Goal: Task Accomplishment & Management: Manage account settings

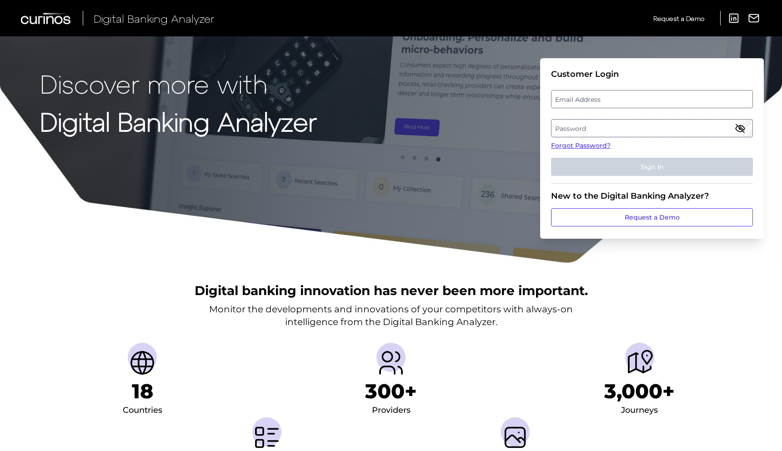
click at [576, 97] on label "Email Address" at bounding box center [652, 99] width 201 height 16
click at [576, 97] on input "email" at bounding box center [652, 99] width 202 height 18
click at [581, 103] on input "Email Address" at bounding box center [652, 99] width 202 height 18
type input "[EMAIL_ADDRESS][DOMAIN_NAME]"
click at [590, 129] on label "Password" at bounding box center [652, 128] width 201 height 16
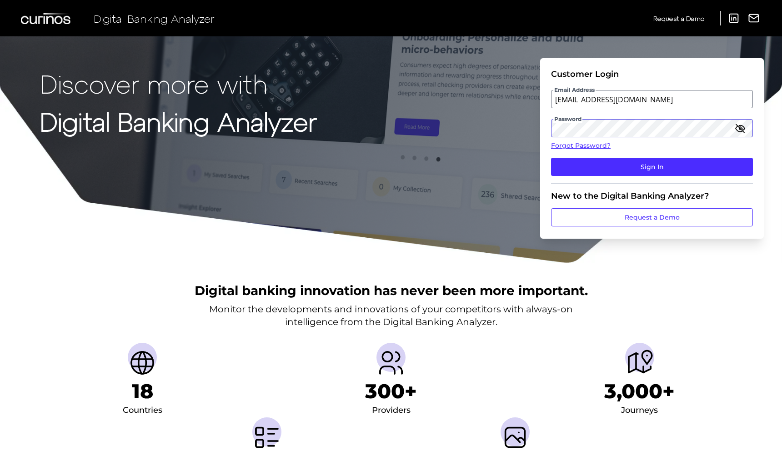
click at [551, 158] on button "Sign In" at bounding box center [652, 167] width 202 height 18
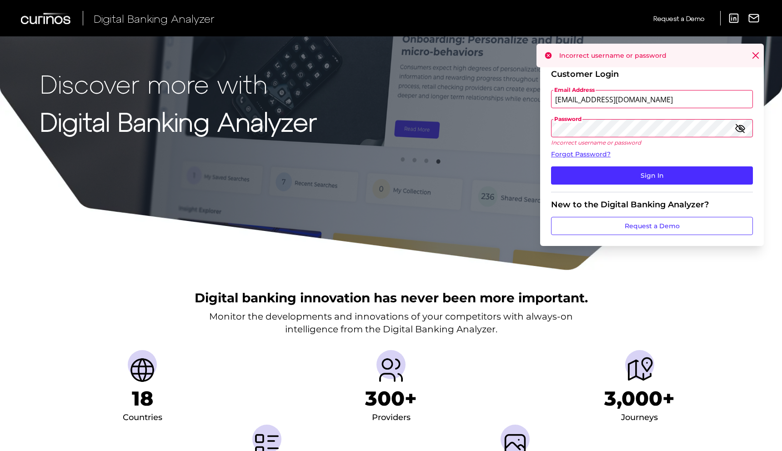
click at [592, 105] on input "[EMAIL_ADDRESS][DOMAIN_NAME]" at bounding box center [652, 99] width 202 height 18
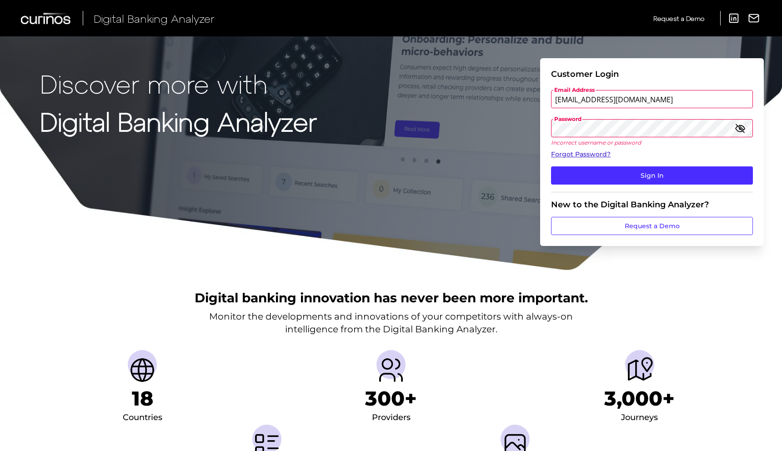
click at [581, 154] on link "Forgot Password?" at bounding box center [652, 155] width 202 height 10
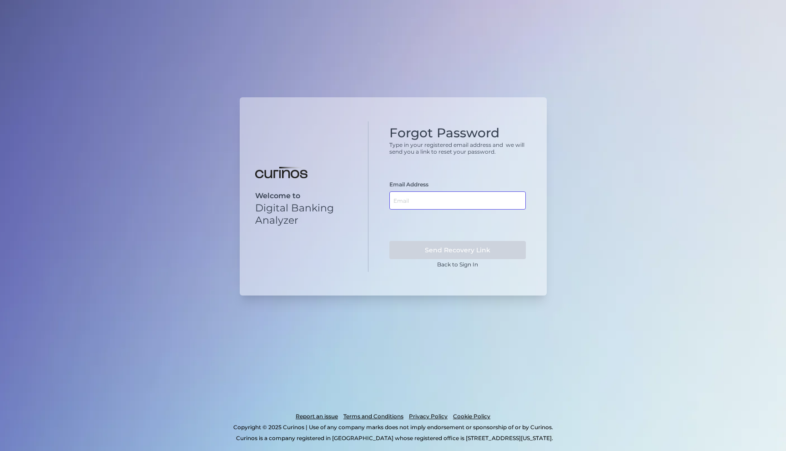
click at [440, 197] on input "text" at bounding box center [457, 200] width 136 height 18
paste input "[EMAIL_ADDRESS][DOMAIN_NAME]"
type input "[EMAIL_ADDRESS][DOMAIN_NAME]"
click at [444, 247] on button "Send Recovery Link" at bounding box center [457, 250] width 136 height 18
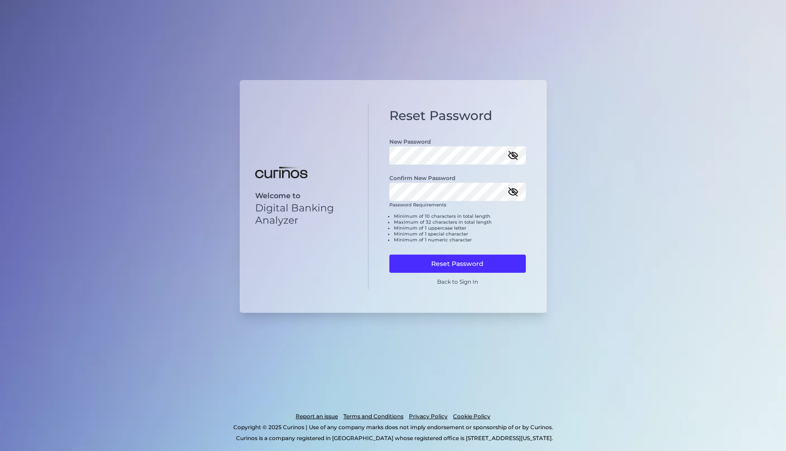
click at [515, 194] on icon "button" at bounding box center [512, 192] width 9 height 6
click at [514, 160] on icon "button" at bounding box center [512, 155] width 11 height 11
click at [477, 259] on button "Reset Password" at bounding box center [457, 264] width 136 height 18
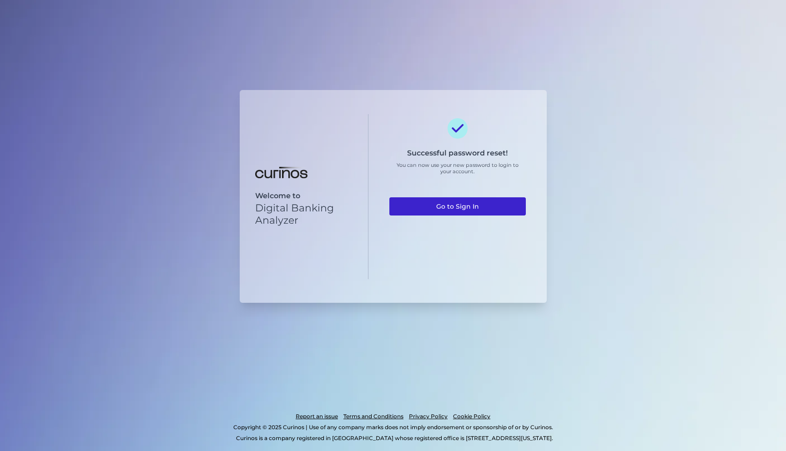
click at [473, 204] on link "Go to Sign In" at bounding box center [457, 206] width 136 height 18
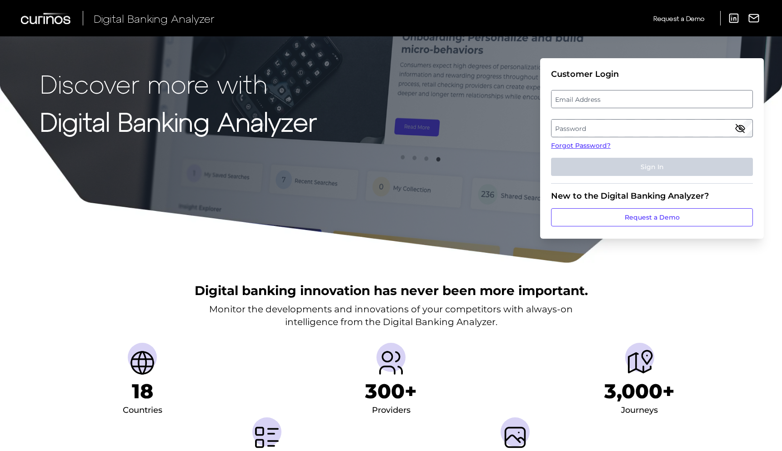
click at [586, 100] on label "Email Address" at bounding box center [652, 99] width 201 height 16
click at [586, 100] on input "email" at bounding box center [652, 99] width 202 height 18
type input "[EMAIL_ADDRESS][DOMAIN_NAME]"
click at [620, 127] on label "Password" at bounding box center [652, 128] width 201 height 16
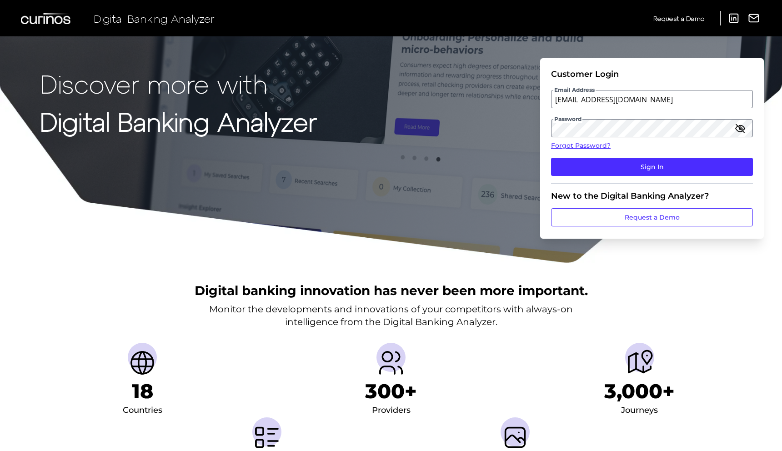
click at [741, 129] on icon "button" at bounding box center [740, 128] width 8 height 8
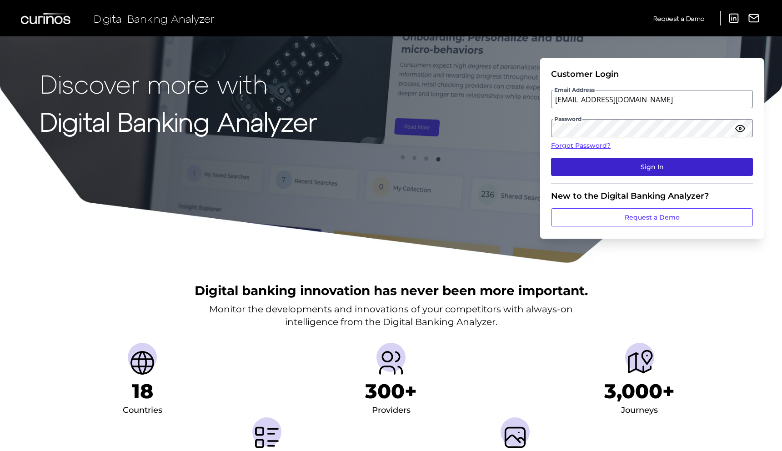
click at [643, 168] on button "Sign In" at bounding box center [652, 167] width 202 height 18
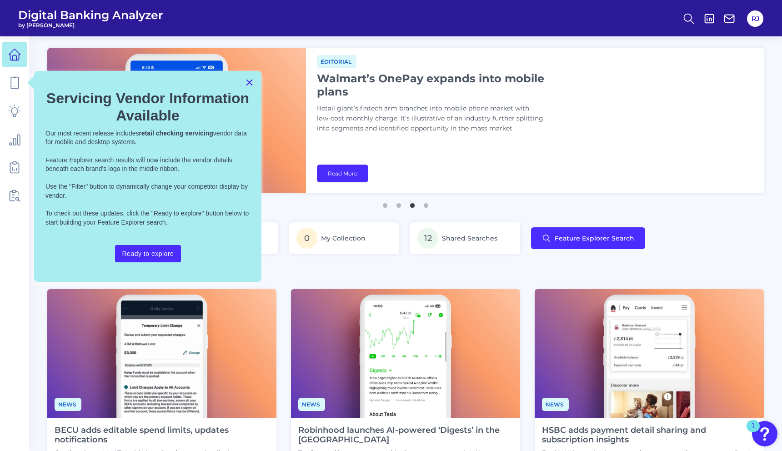
click at [251, 87] on button "×" at bounding box center [249, 82] width 9 height 15
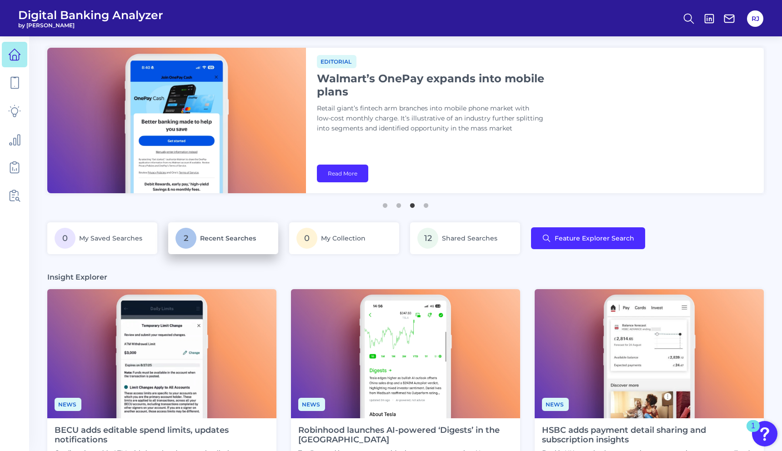
click at [226, 237] on span "Recent Searches" at bounding box center [228, 238] width 56 height 8
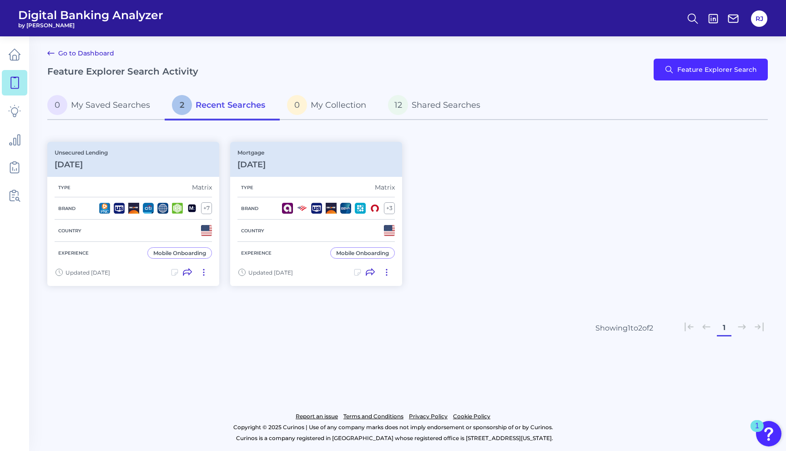
click at [65, 20] on span "Digital Banking Analyzer" at bounding box center [90, 15] width 145 height 14
click at [15, 56] on icon at bounding box center [14, 54] width 13 height 13
